Goal: Information Seeking & Learning: Check status

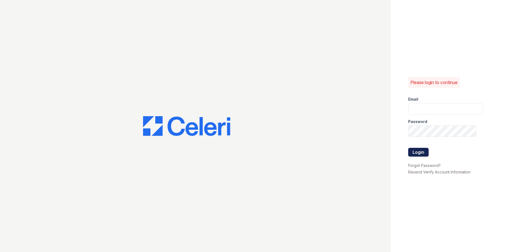
type input "[EMAIL_ADDRESS][DOMAIN_NAME]"
click at [423, 152] on button "Login" at bounding box center [418, 152] width 20 height 9
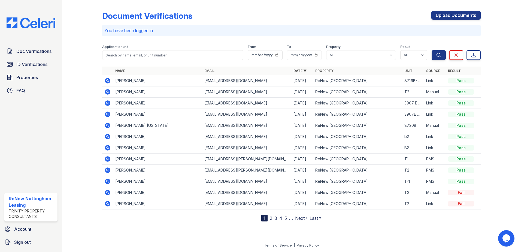
click at [302, 218] on link "Next ›" at bounding box center [301, 217] width 12 height 5
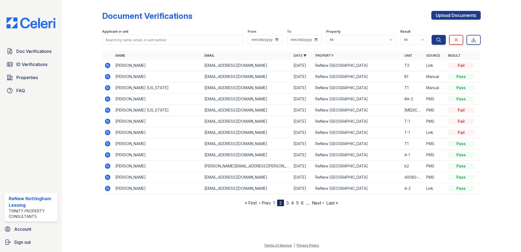
click at [250, 202] on link "« First" at bounding box center [251, 202] width 12 height 5
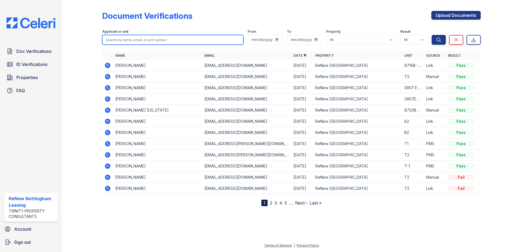
click at [167, 41] on input "search" at bounding box center [172, 40] width 141 height 10
click at [186, 35] on input "search" at bounding box center [172, 40] width 141 height 10
click at [94, 49] on div at bounding box center [87, 104] width 32 height 204
click at [170, 40] on input "search" at bounding box center [172, 40] width 141 height 10
type input "love"
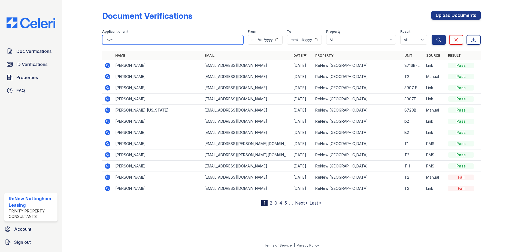
click at [432, 35] on button "Search" at bounding box center [439, 40] width 14 height 10
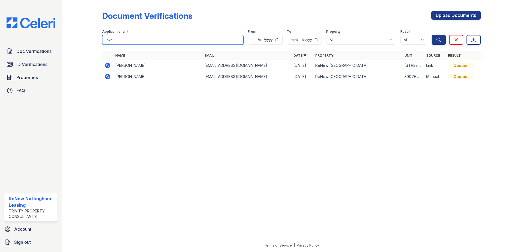
drag, startPoint x: 170, startPoint y: 36, endPoint x: 186, endPoint y: 40, distance: 15.6
click at [170, 38] on input "love" at bounding box center [172, 40] width 141 height 10
click at [238, 42] on input "love" at bounding box center [172, 40] width 141 height 10
click at [237, 39] on input "love" at bounding box center [172, 40] width 141 height 10
type input "therpa"
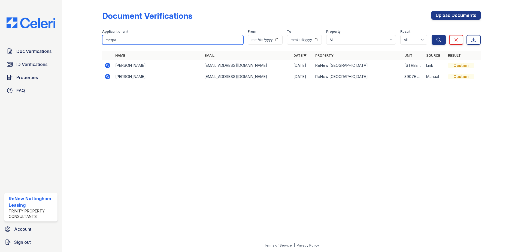
click at [432, 35] on button "Search" at bounding box center [439, 40] width 14 height 10
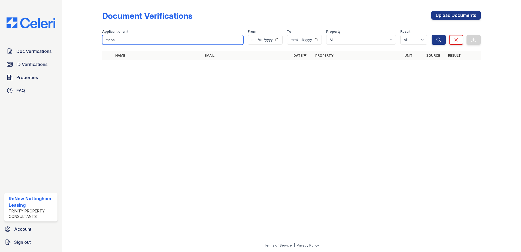
type input "thapa"
click at [432, 35] on button "Search" at bounding box center [439, 40] width 14 height 10
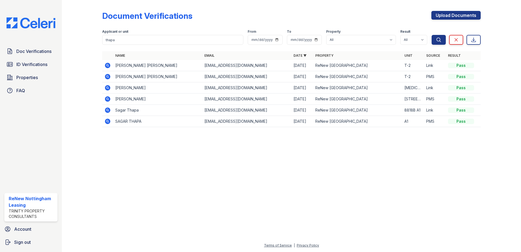
click at [123, 111] on td "Sagar Thapa" at bounding box center [157, 110] width 89 height 11
click at [105, 111] on icon at bounding box center [107, 109] width 5 height 5
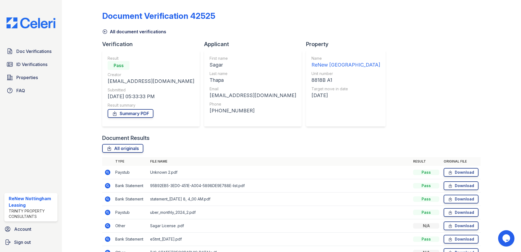
click at [103, 33] on icon at bounding box center [104, 31] width 5 height 5
